Goal: Check status: Check status

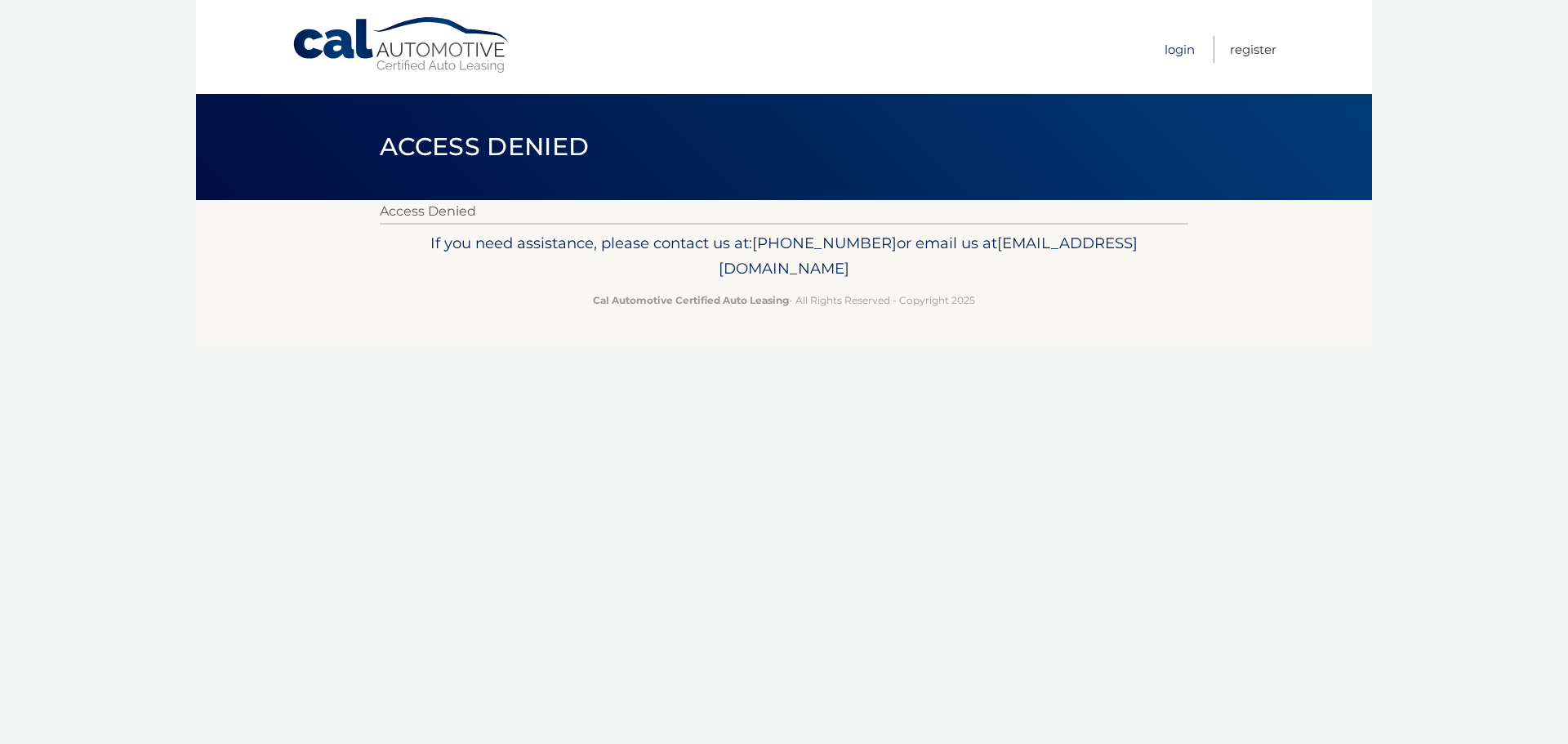
click at [1172, 48] on link "Login" at bounding box center [1180, 48] width 31 height 27
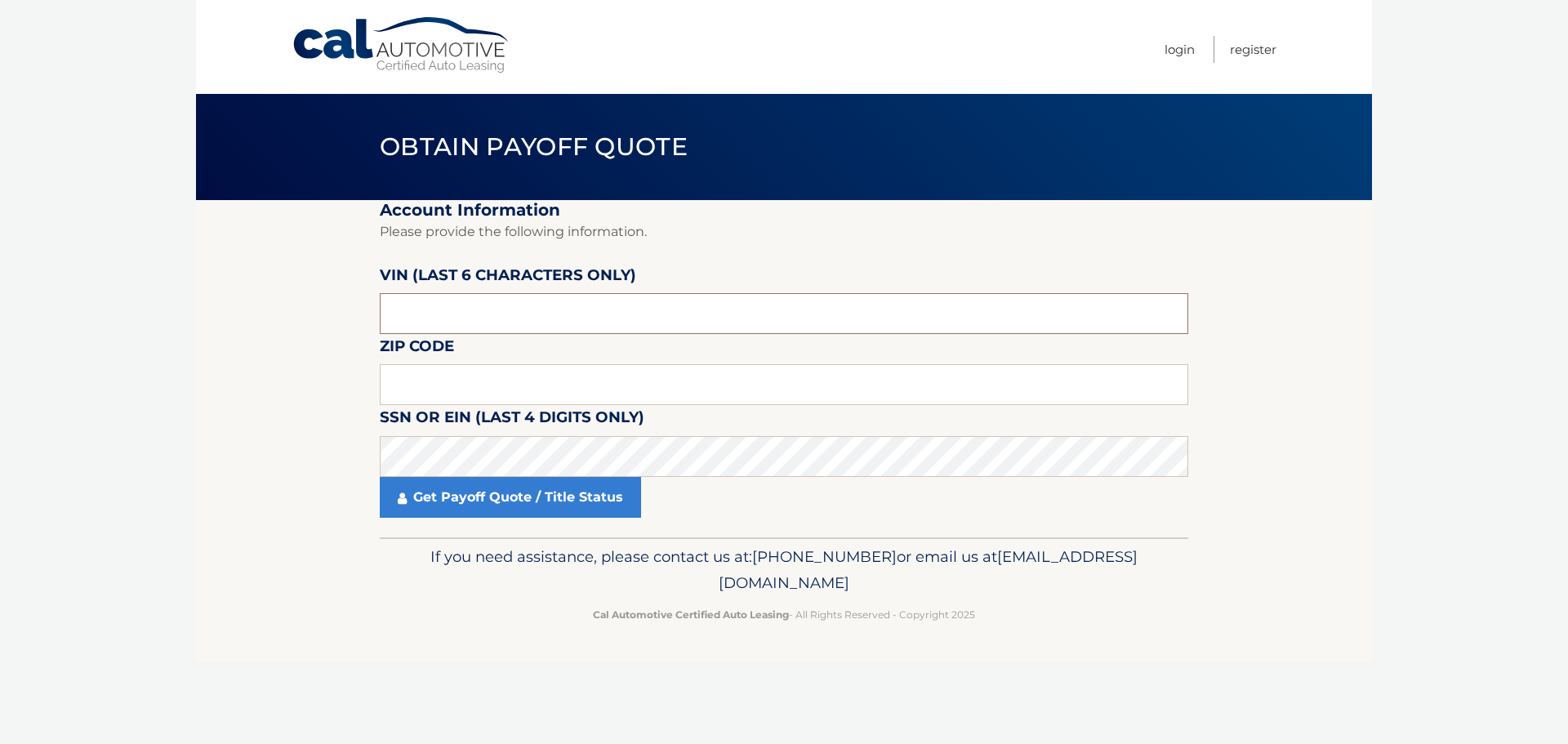
click at [480, 328] on input "text" at bounding box center [784, 313] width 809 height 40
click at [551, 307] on input "text" at bounding box center [784, 313] width 809 height 40
click at [528, 313] on input "text" at bounding box center [784, 313] width 809 height 40
type input "N*****"
type input "160617"
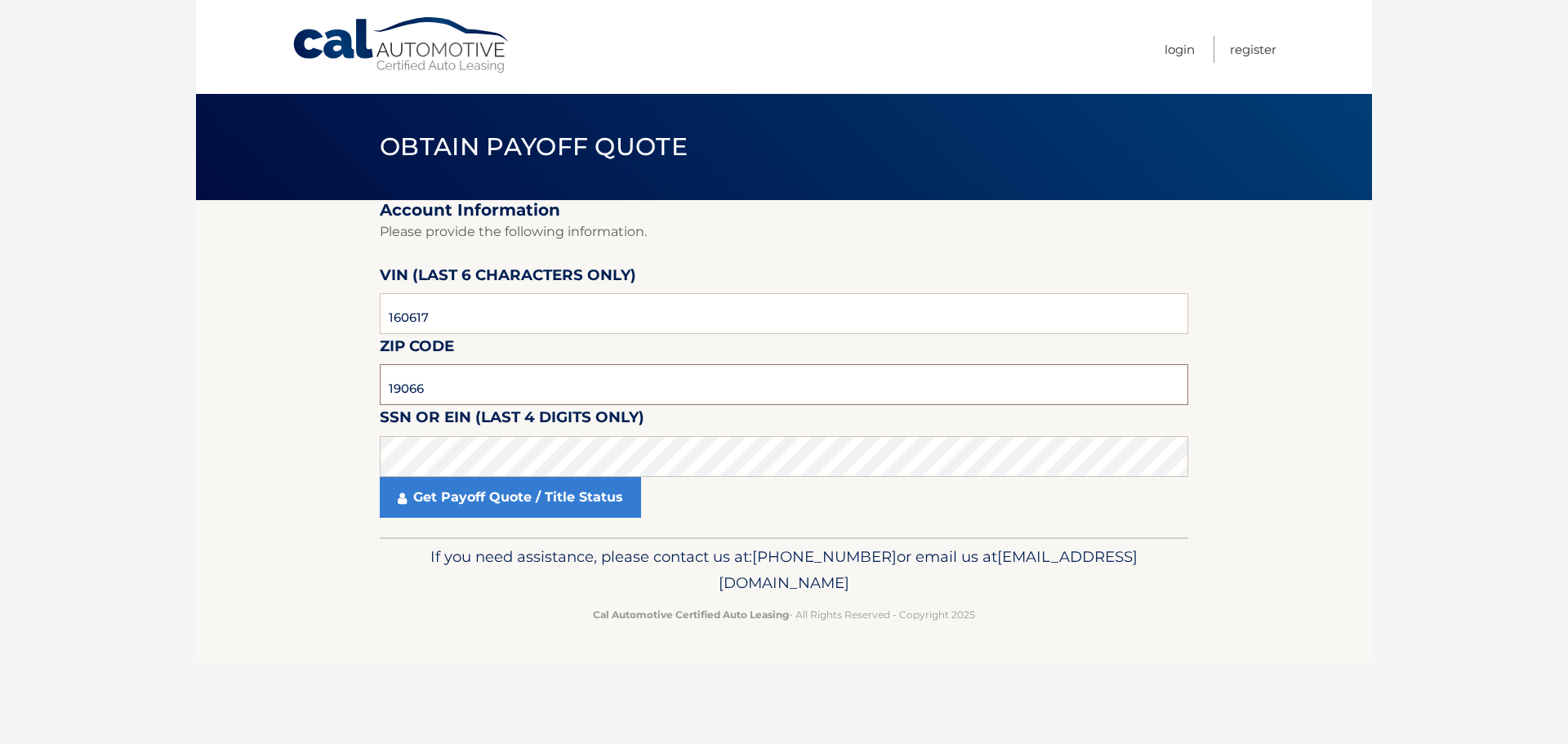
drag, startPoint x: 504, startPoint y: 389, endPoint x: 214, endPoint y: 358, distance: 291.7
click at [214, 358] on section "Account Information Please provide the following information. VIN (last 6 chara…" at bounding box center [784, 369] width 1176 height 337
drag, startPoint x: 615, startPoint y: 384, endPoint x: 532, endPoint y: 420, distance: 90.5
click at [614, 384] on input "19066" at bounding box center [784, 384] width 809 height 40
click at [504, 384] on input "19066" at bounding box center [784, 384] width 809 height 40
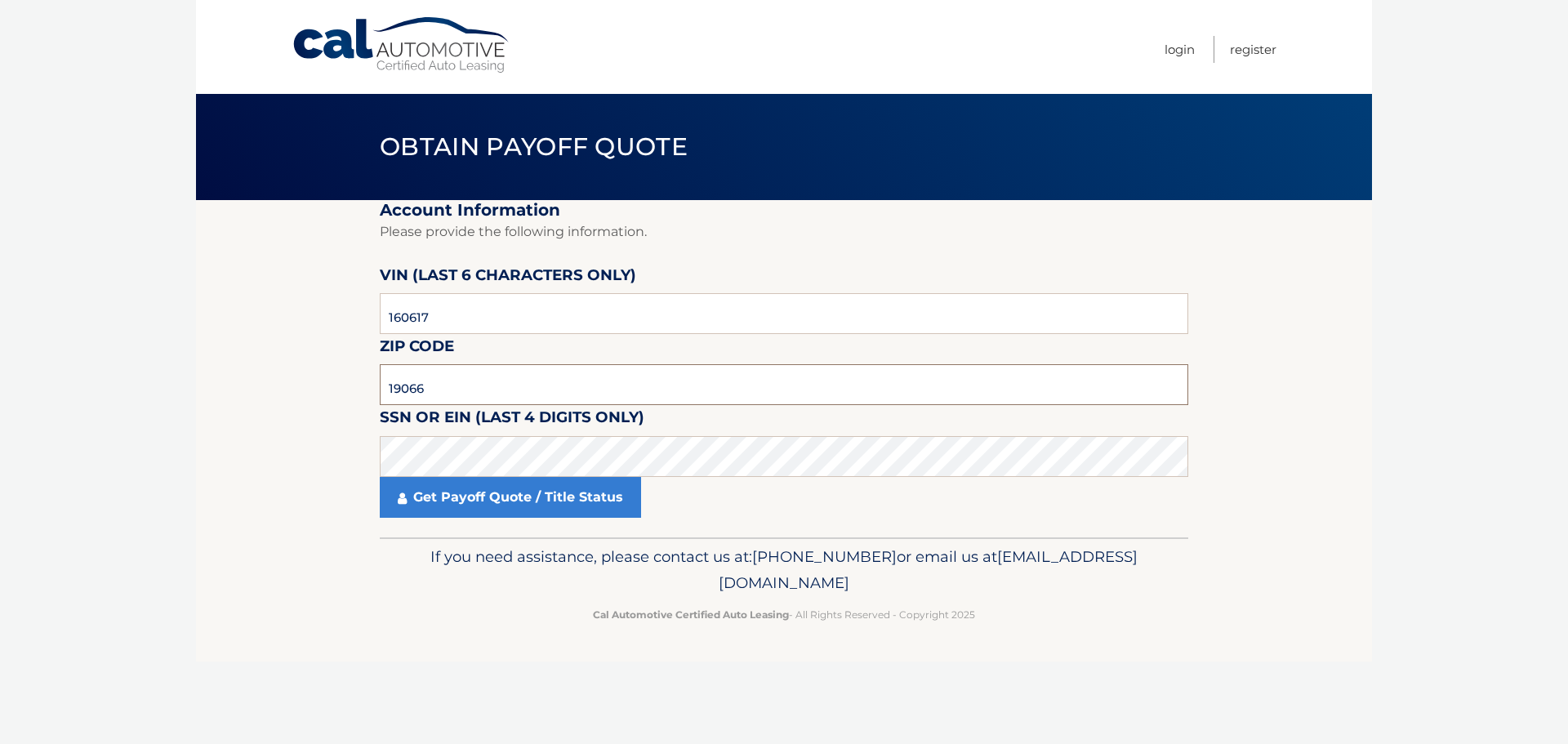
click at [504, 384] on input "19066" at bounding box center [784, 384] width 809 height 40
click at [1396, 351] on body "Cal Automotive Menu Login Register Obtain Payoff Quote" at bounding box center [784, 372] width 1568 height 744
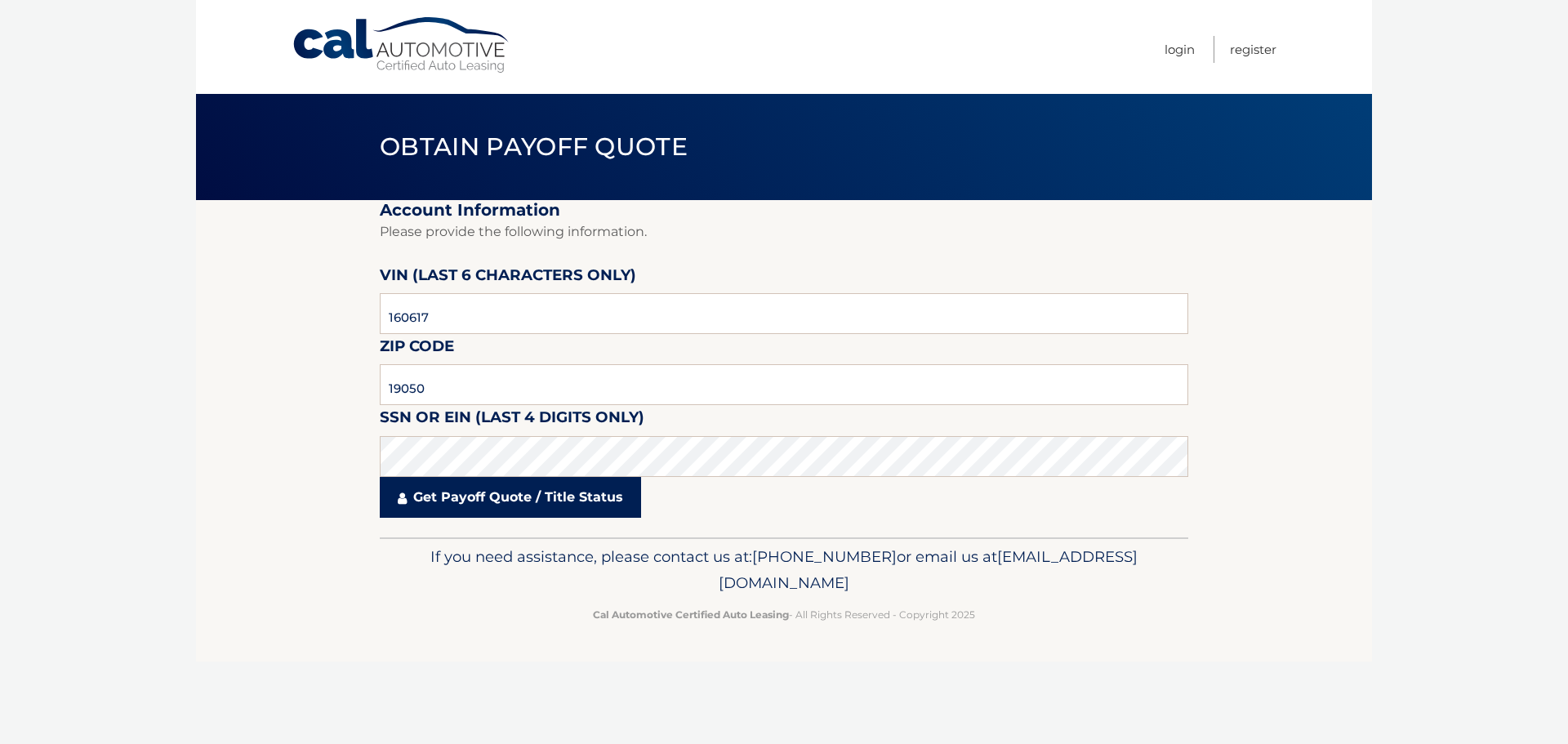
click at [593, 486] on link "Get Payoff Quote / Title Status" at bounding box center [510, 497] width 261 height 40
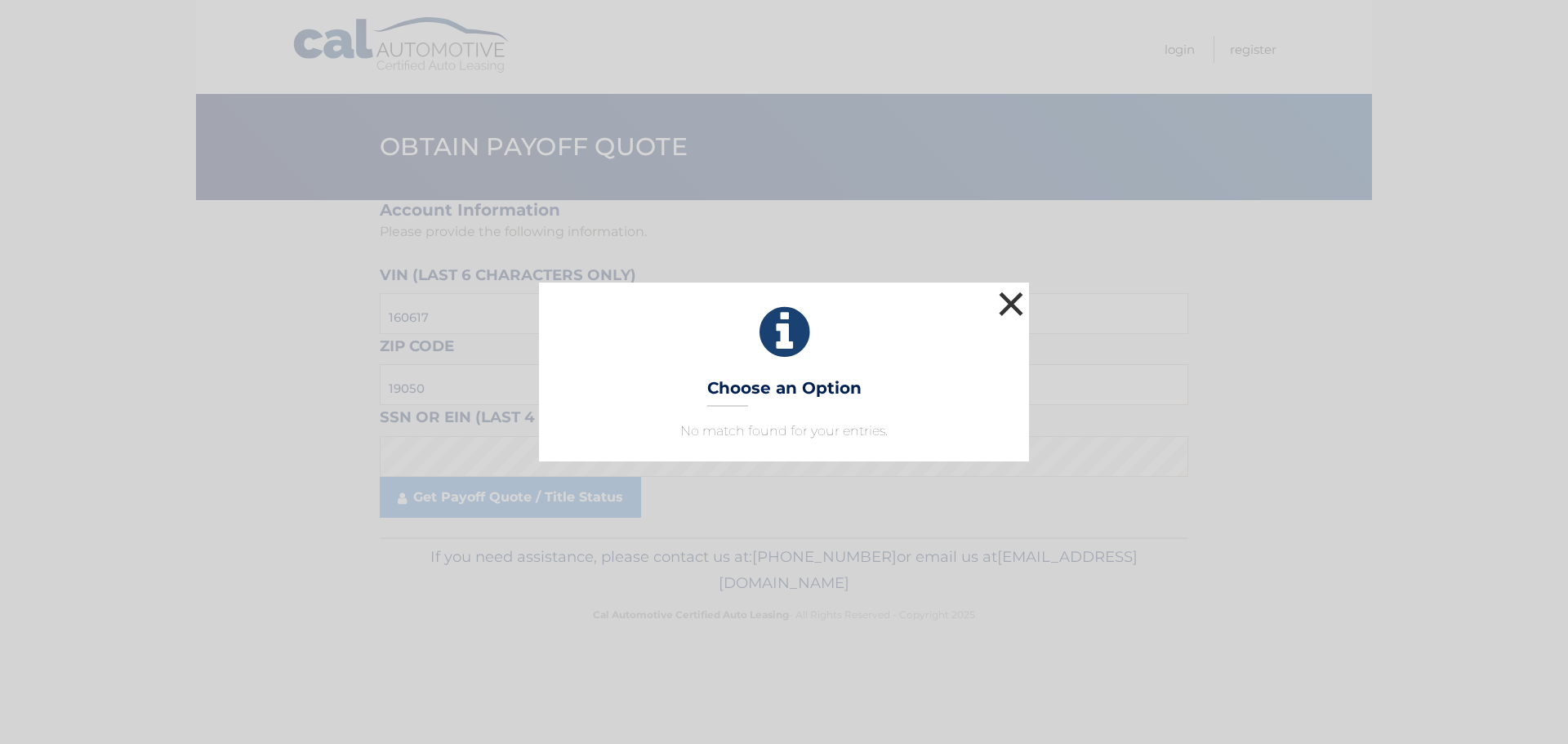
click at [1017, 299] on button "×" at bounding box center [1010, 304] width 33 height 33
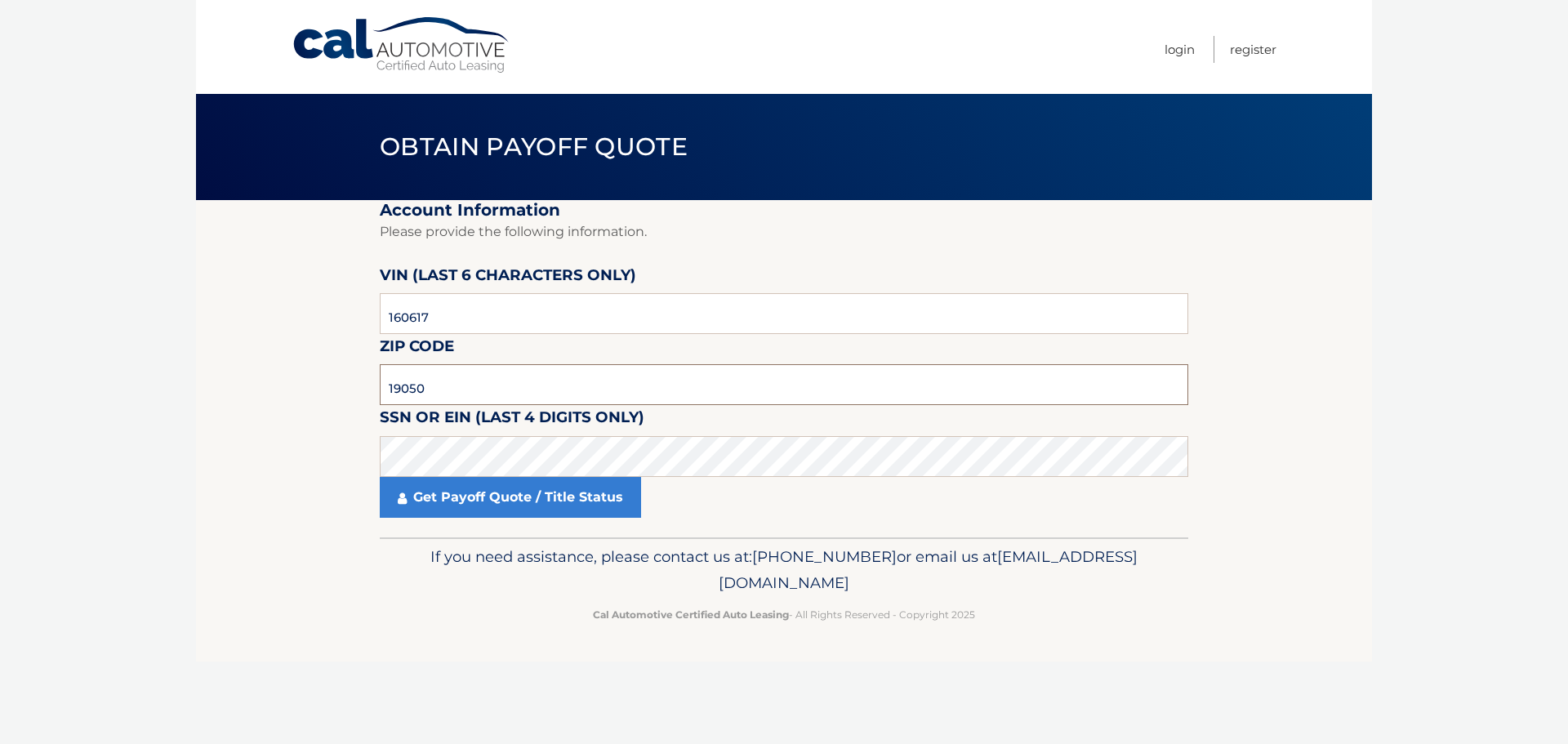
click at [530, 387] on input "19050" at bounding box center [784, 384] width 809 height 40
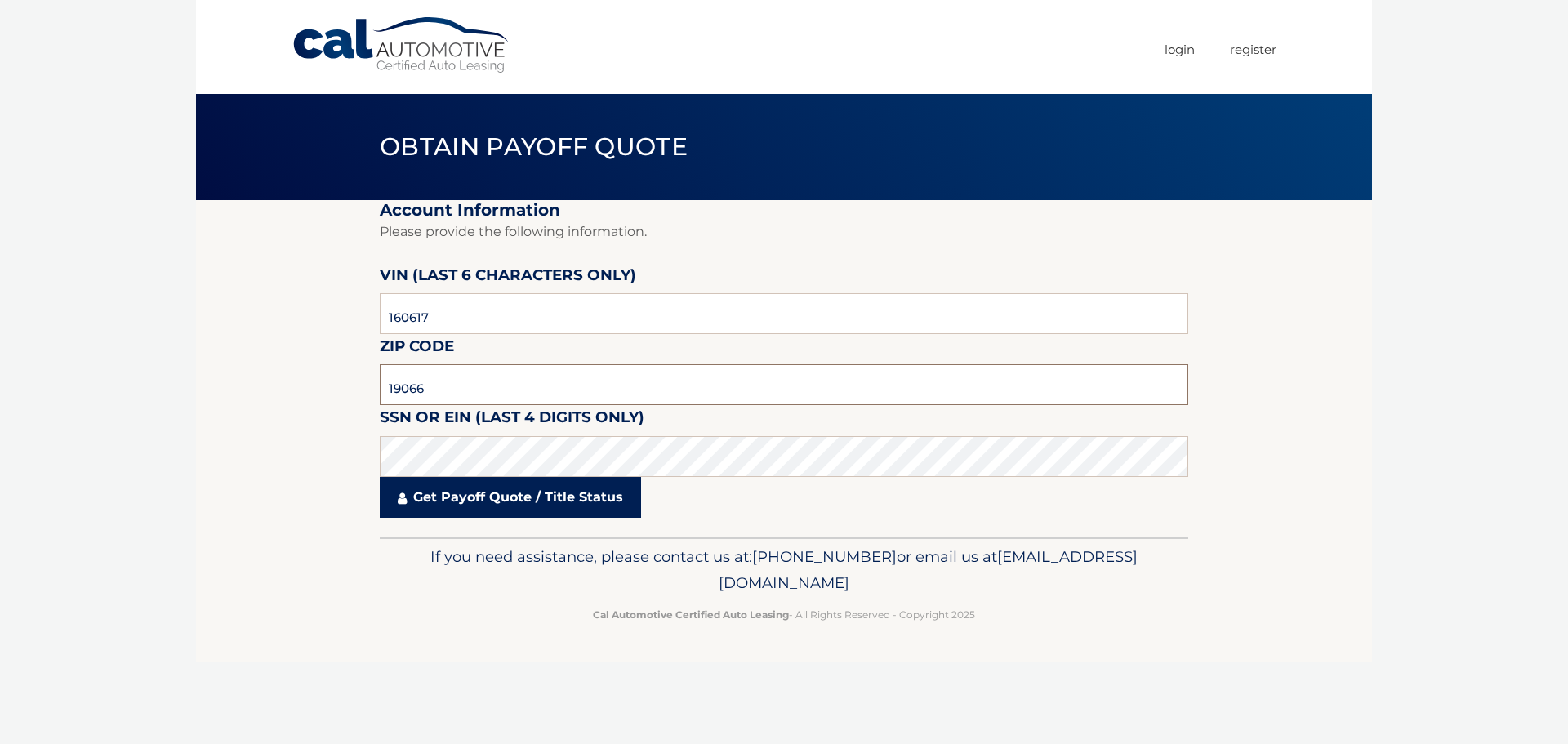
type input "19066"
click at [533, 499] on link "Get Payoff Quote / Title Status" at bounding box center [510, 497] width 261 height 40
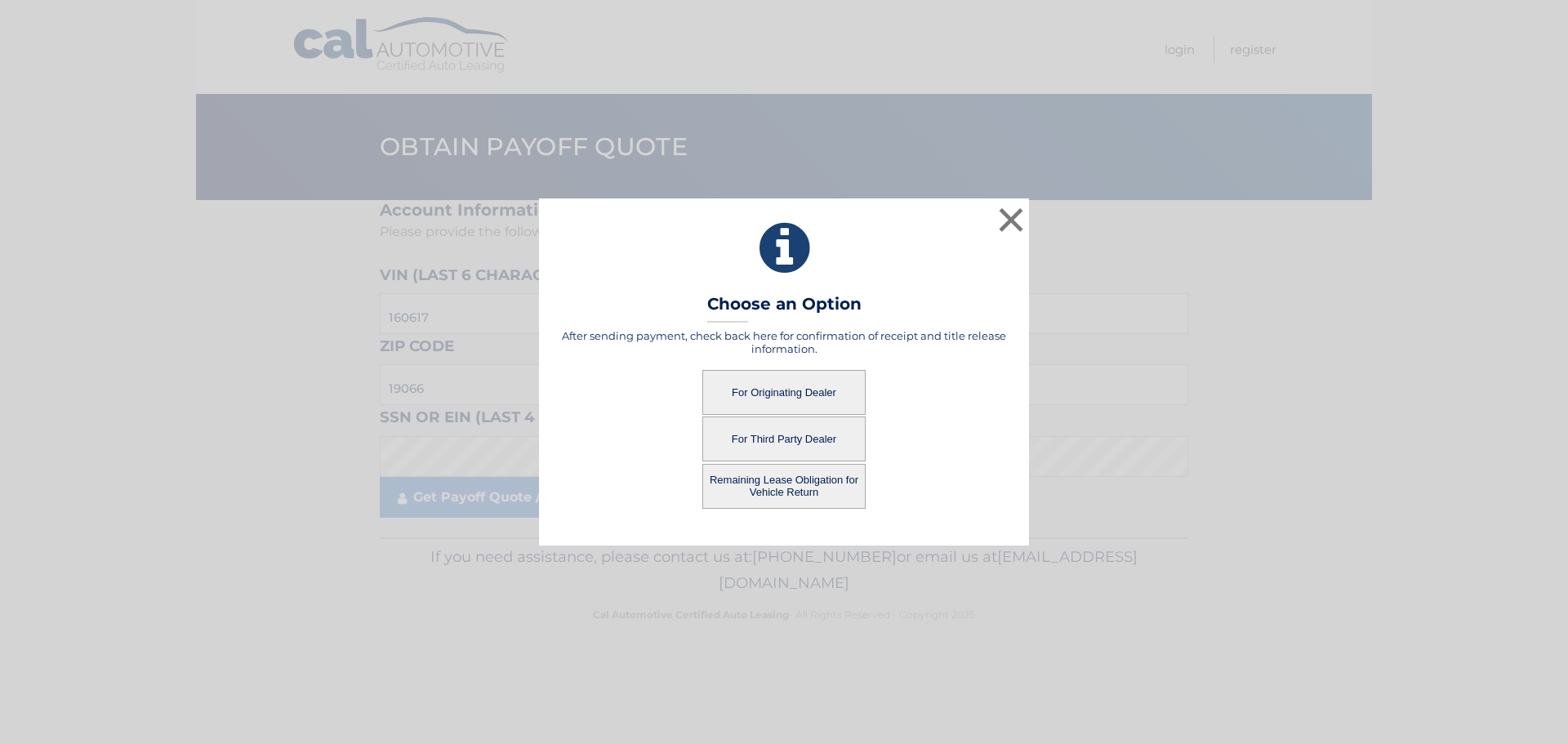
click at [796, 386] on button "For Originating Dealer" at bounding box center [784, 392] width 164 height 45
click at [771, 393] on button "For Originating Dealer" at bounding box center [784, 392] width 164 height 45
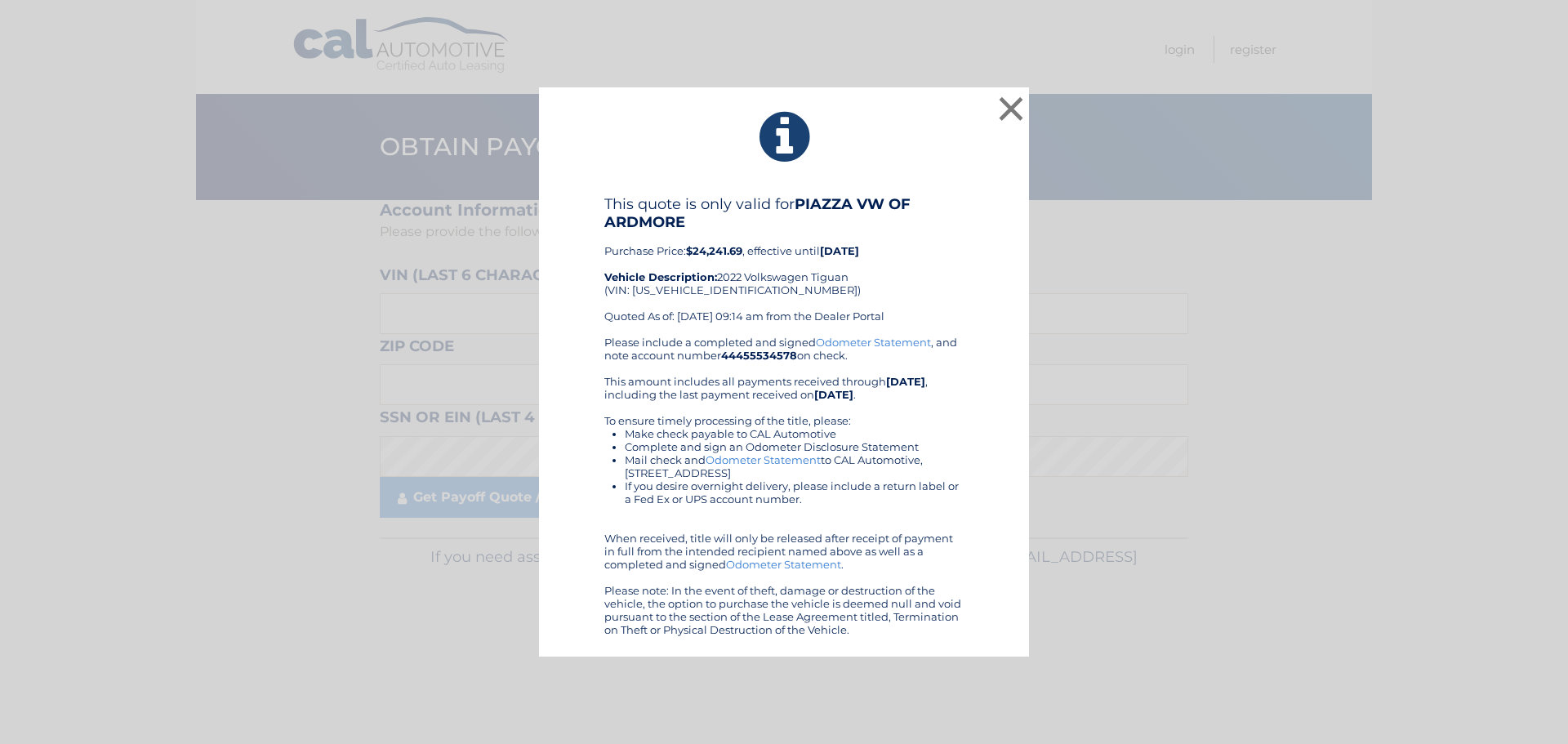
click at [770, 394] on div "Please include a completed and signed Odometer Statement , and note account num…" at bounding box center [784, 486] width 360 height 301
click at [1024, 103] on button "×" at bounding box center [1010, 108] width 33 height 33
